Goal: Check status

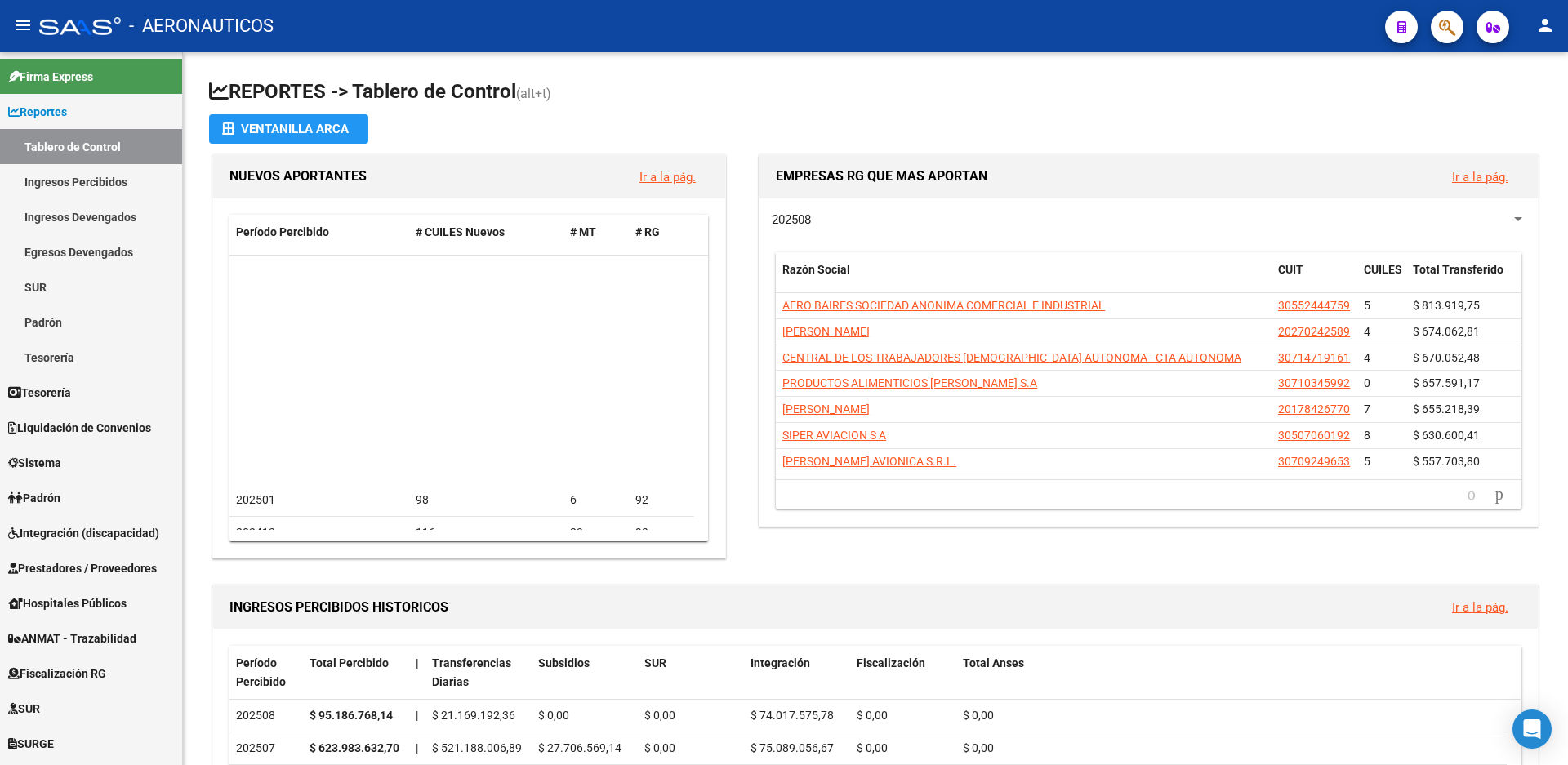
scroll to position [245, 0]
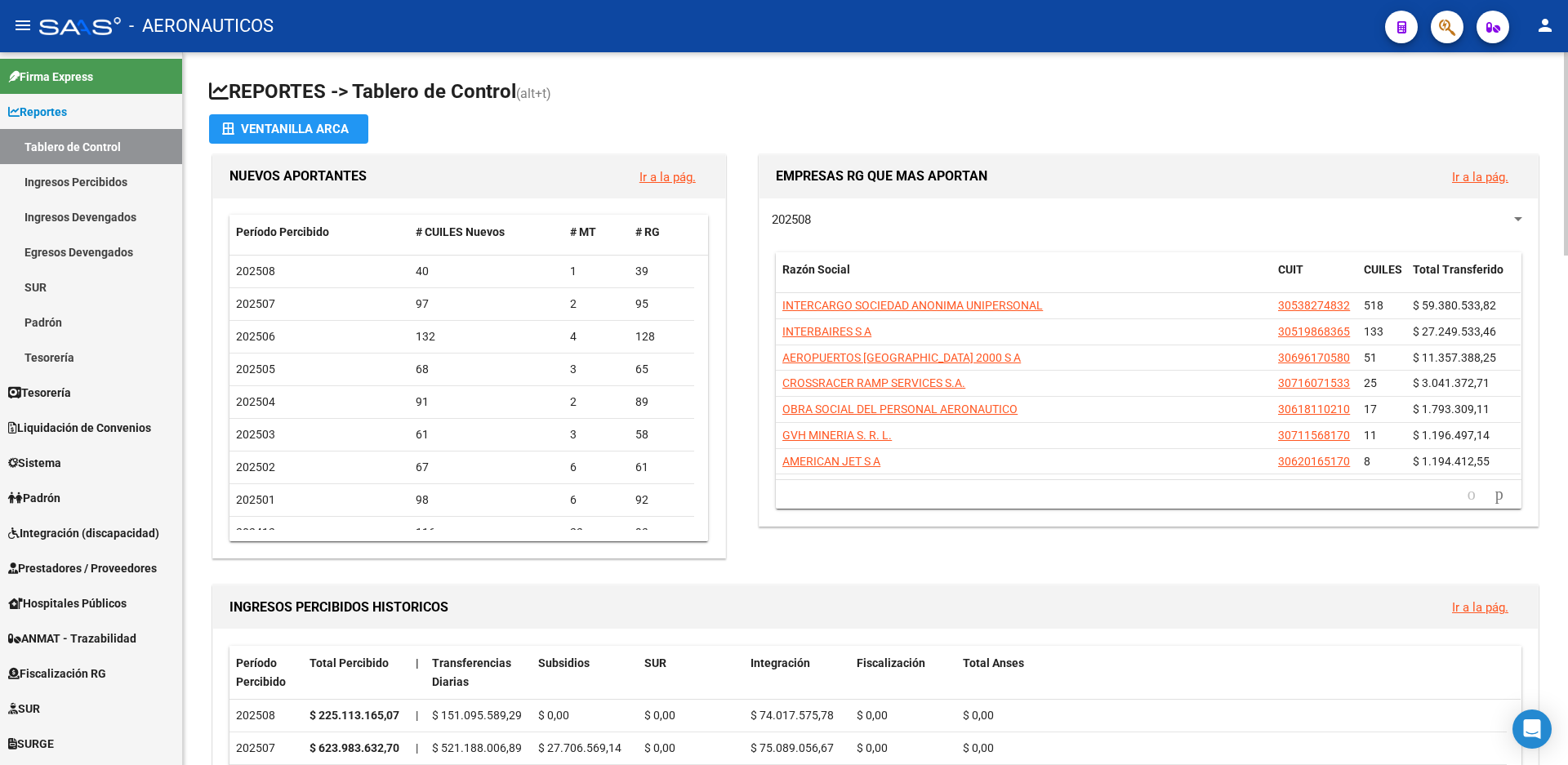
click at [792, 214] on span "202508" at bounding box center [790, 220] width 39 height 14
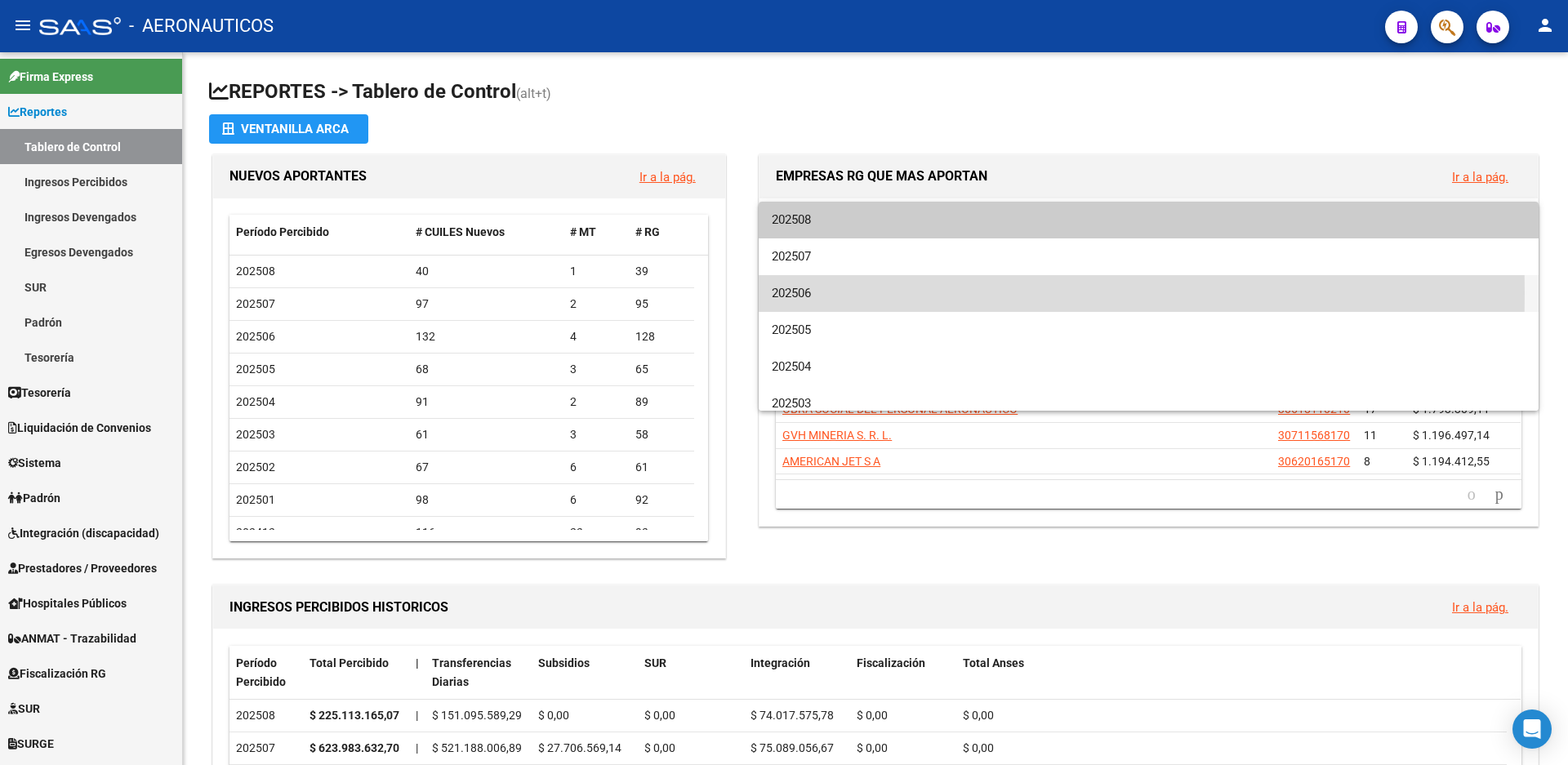
click at [791, 293] on span "202506" at bounding box center [1148, 293] width 753 height 37
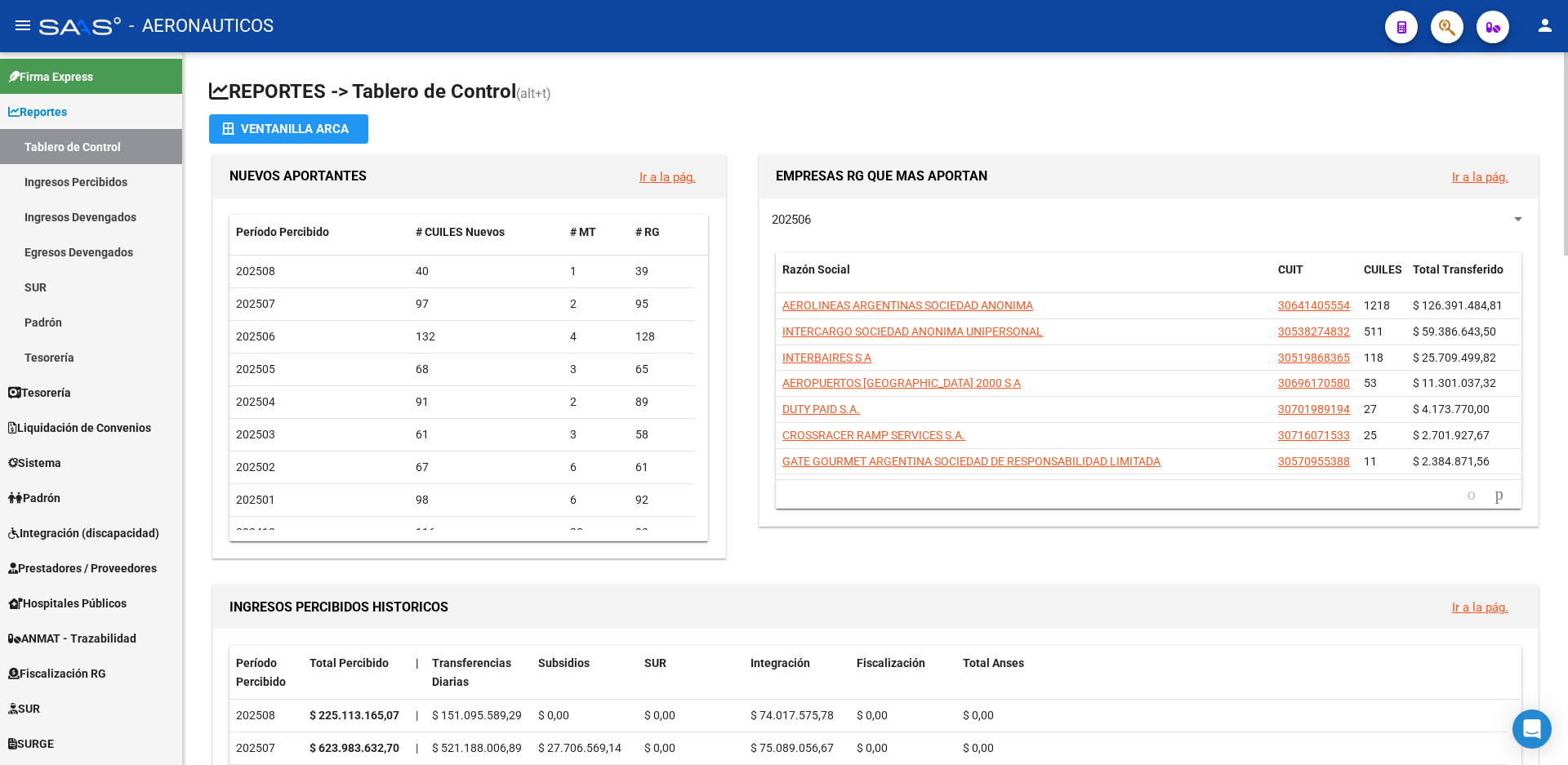
click at [801, 216] on span "202506" at bounding box center [790, 220] width 39 height 14
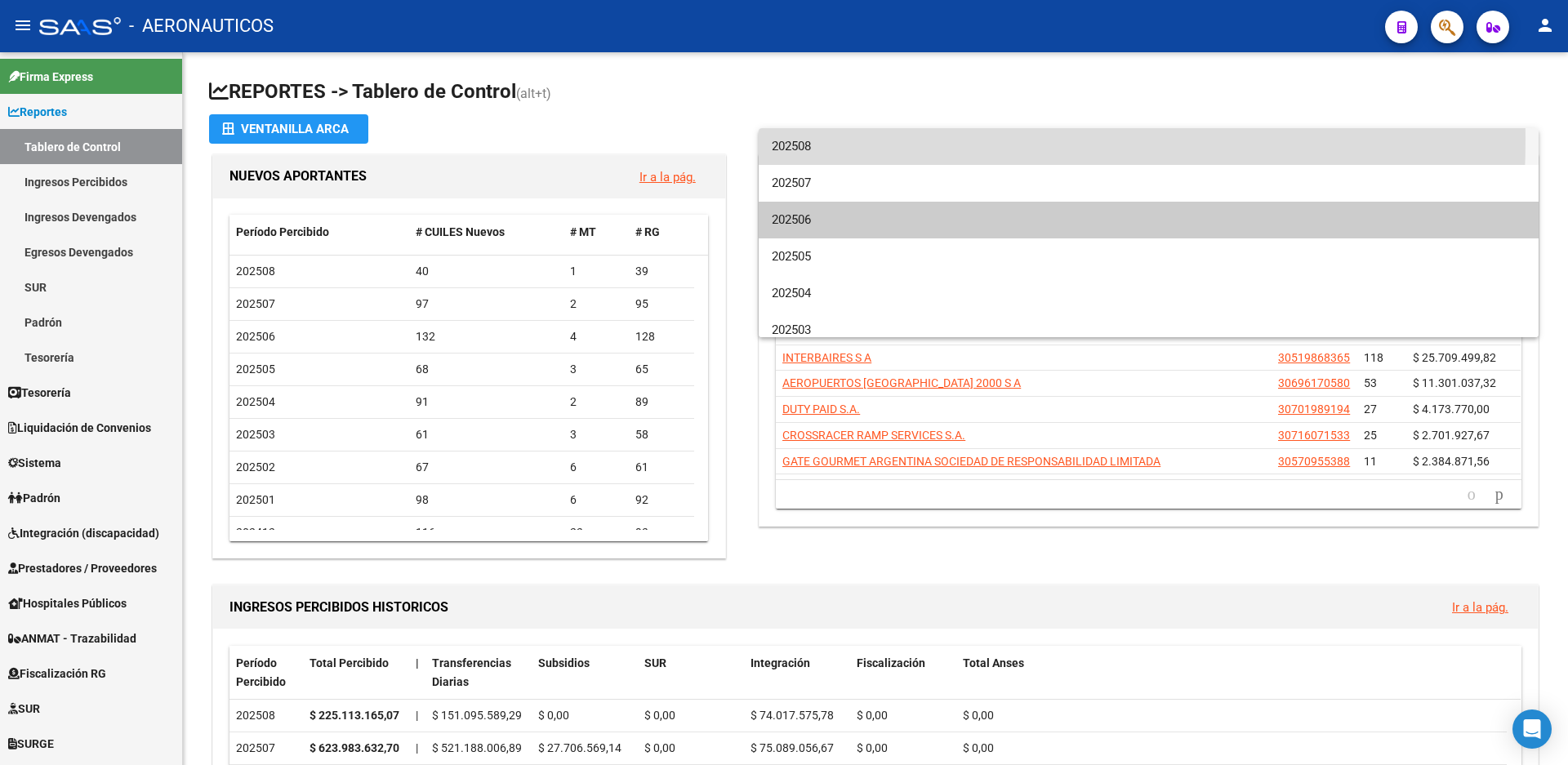
click at [799, 139] on span "202508" at bounding box center [1148, 146] width 753 height 37
